Goal: Transaction & Acquisition: Purchase product/service

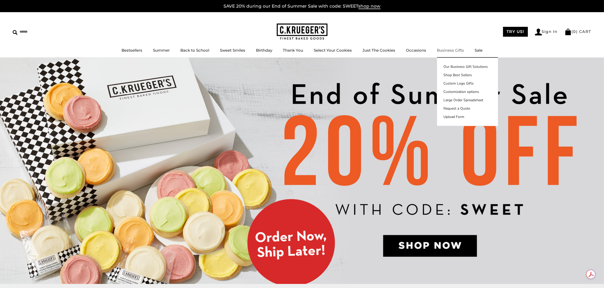
click at [448, 50] on link "Business Gifts" at bounding box center [449, 50] width 27 height 5
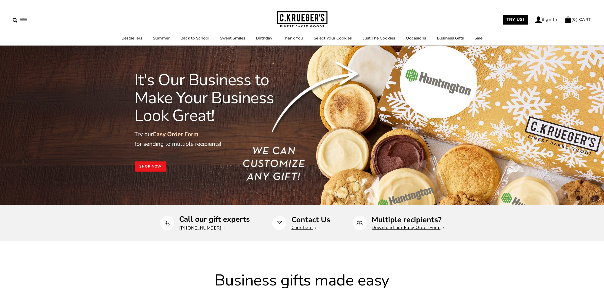
click at [290, 12] on img at bounding box center [302, 19] width 51 height 16
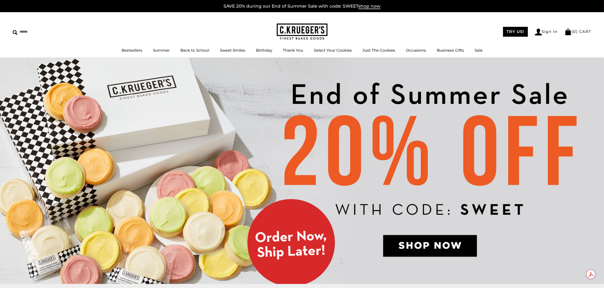
click at [435, 244] on img at bounding box center [302, 171] width 604 height 227
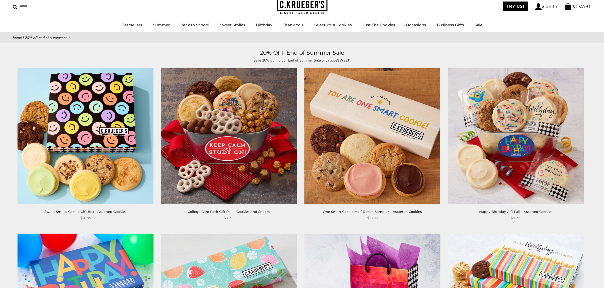
scroll to position [21, 0]
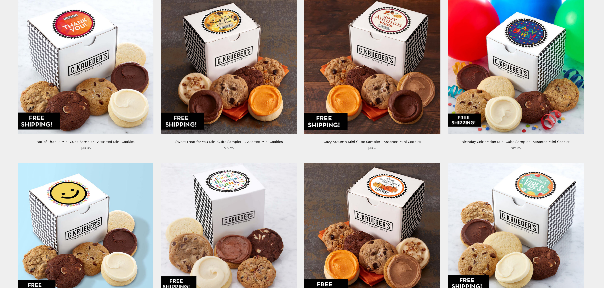
scroll to position [105, 0]
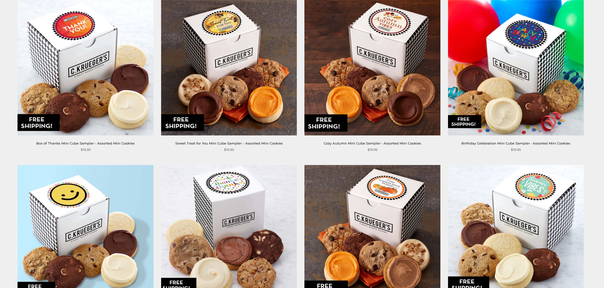
click at [257, 35] on img at bounding box center [229, 68] width 136 height 136
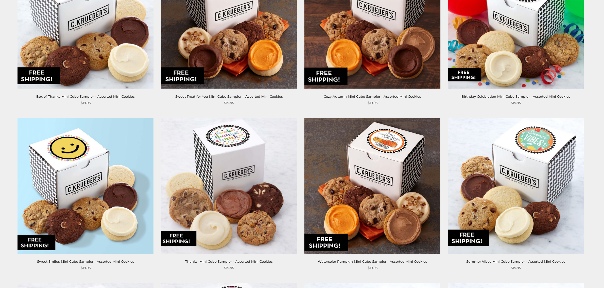
scroll to position [84, 0]
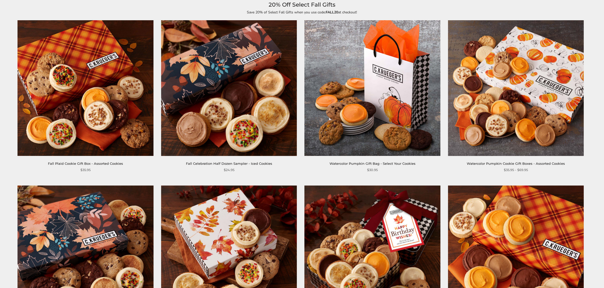
scroll to position [63, 0]
